Goal: Task Accomplishment & Management: Use online tool/utility

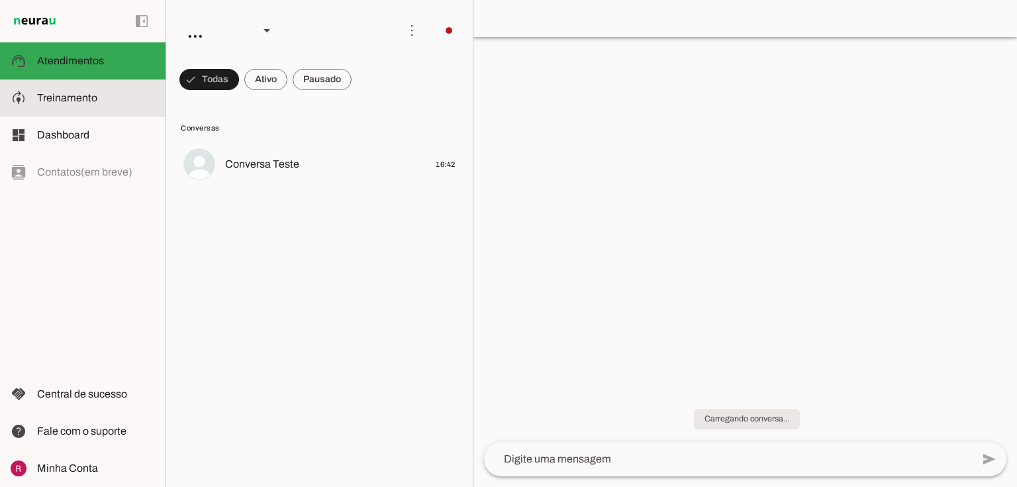
click at [105, 101] on slot at bounding box center [96, 98] width 118 height 16
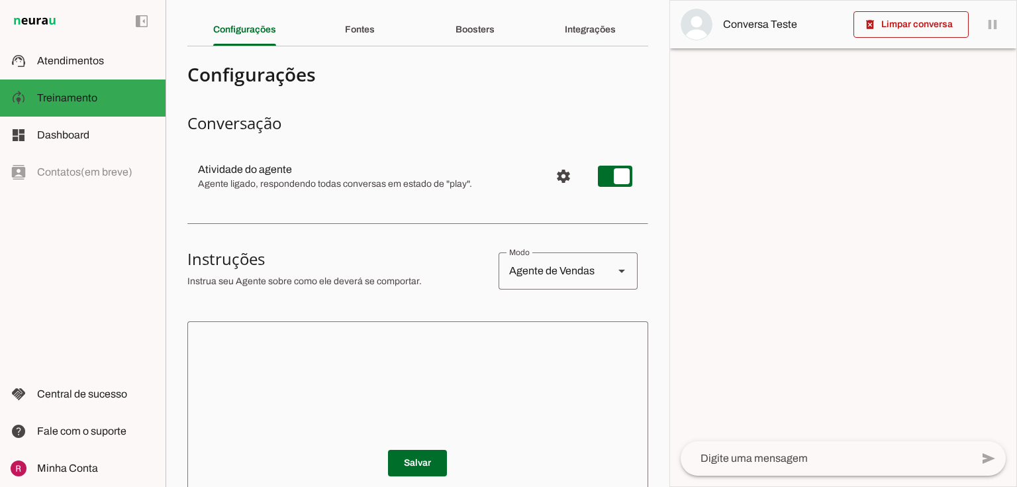
scroll to position [28, 0]
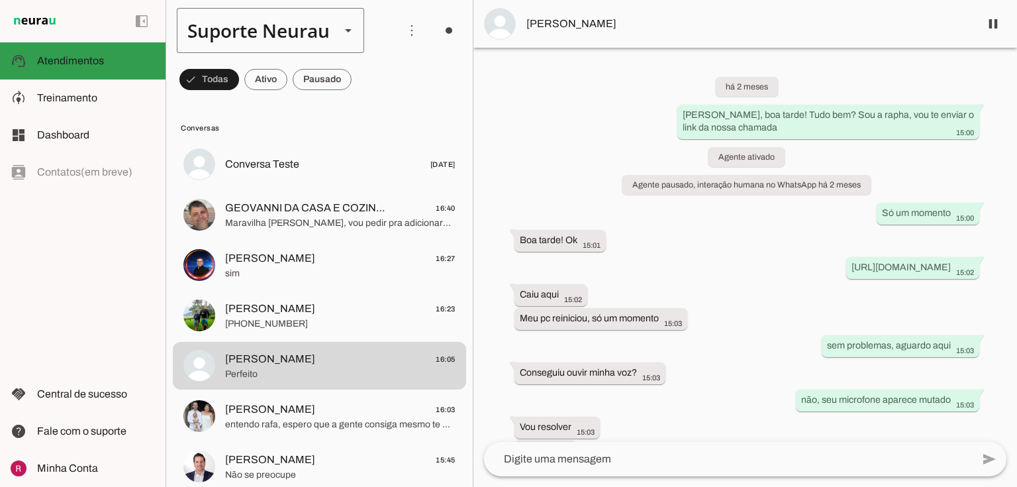
scroll to position [9151, 0]
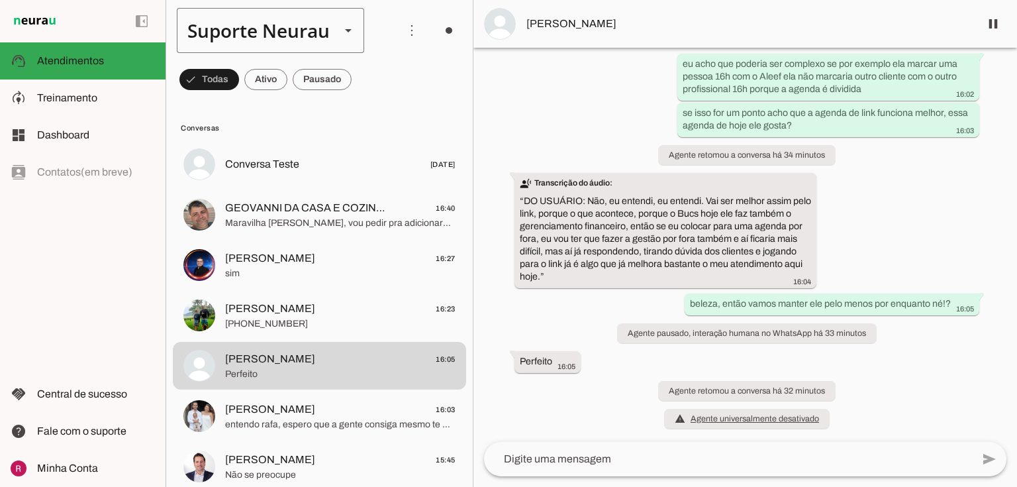
click at [350, 30] on polygon at bounding box center [348, 30] width 7 height 3
